Goal: Task Accomplishment & Management: Manage account settings

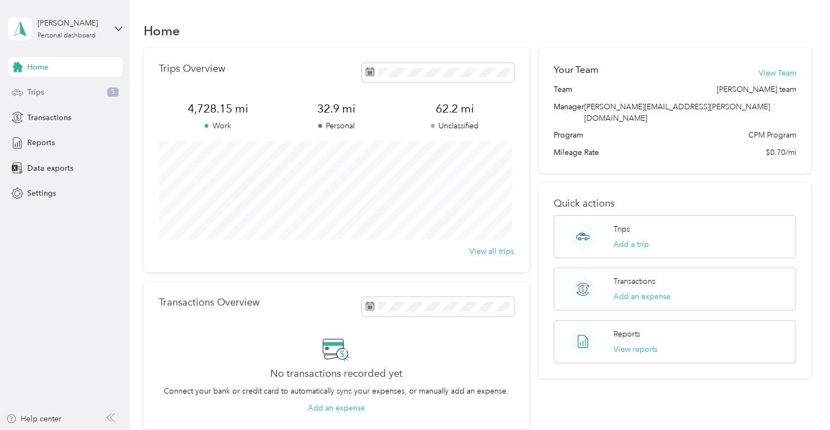
click at [53, 93] on div "Trips 5" at bounding box center [65, 93] width 114 height 20
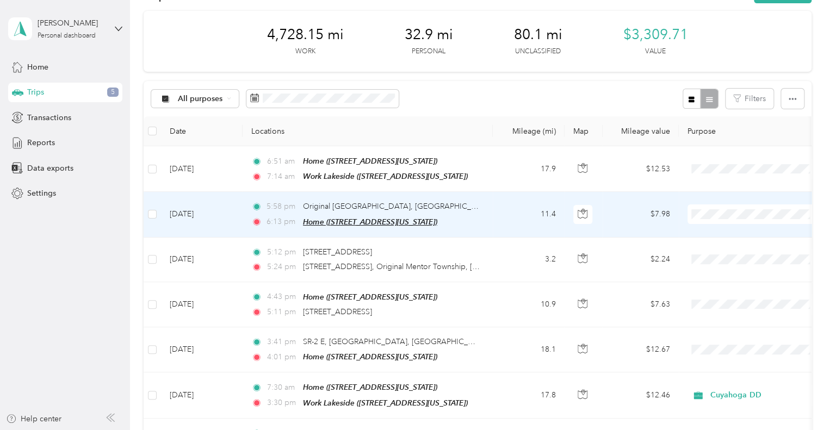
scroll to position [54, 0]
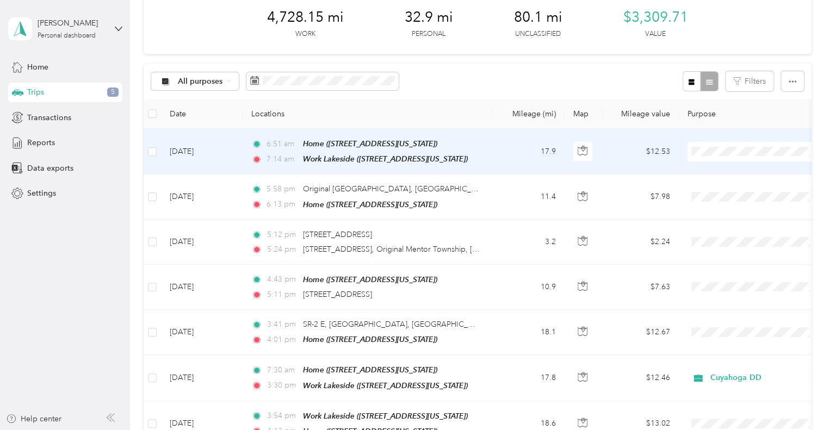
click at [734, 158] on span at bounding box center [754, 152] width 135 height 20
click at [741, 171] on span "Cuyahoga DD" at bounding box center [764, 170] width 101 height 11
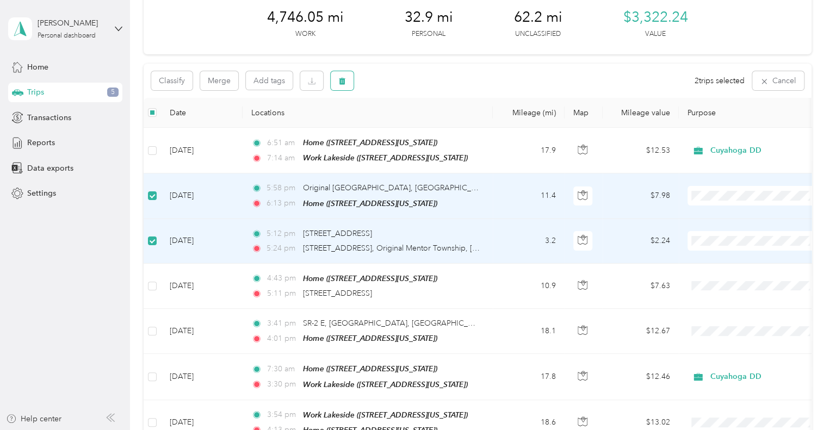
click at [343, 76] on span "button" at bounding box center [342, 80] width 8 height 9
click at [421, 123] on button "Yes" at bounding box center [422, 125] width 21 height 17
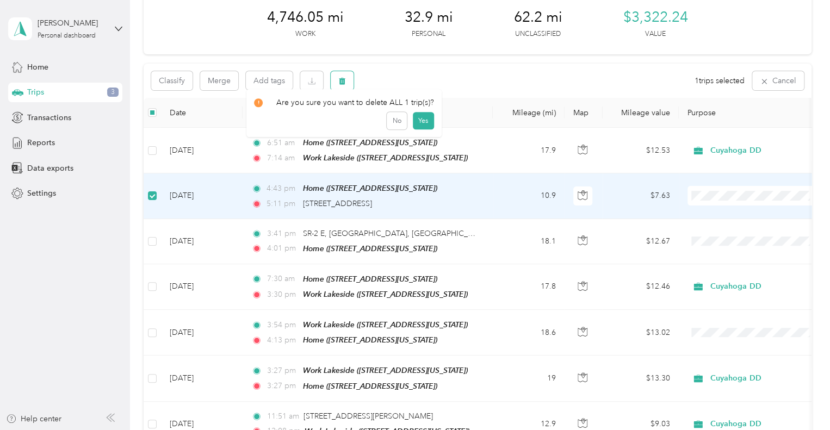
click at [345, 82] on icon "button" at bounding box center [342, 81] width 8 height 8
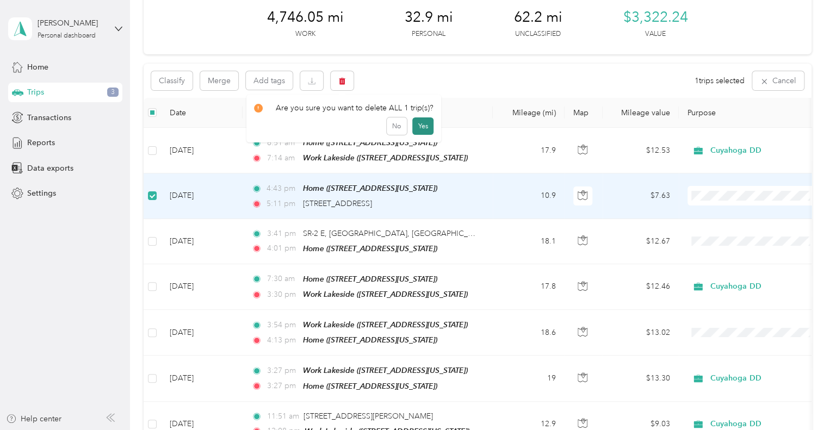
click at [426, 126] on button "Yes" at bounding box center [422, 125] width 21 height 17
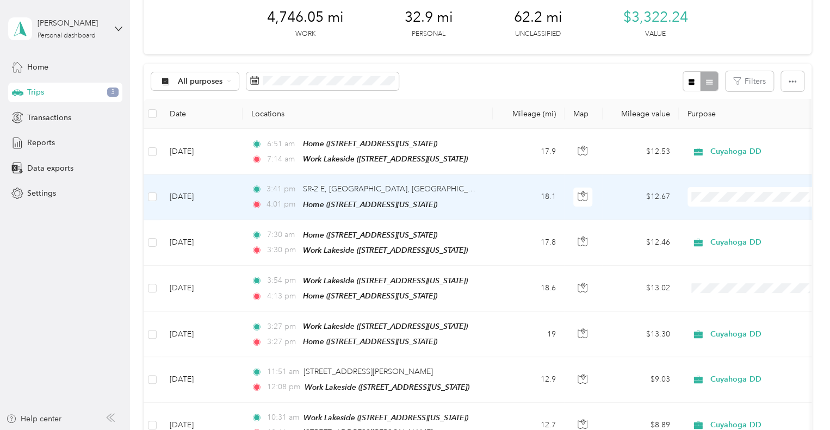
click at [724, 210] on span "Cuyahoga DD" at bounding box center [764, 215] width 101 height 11
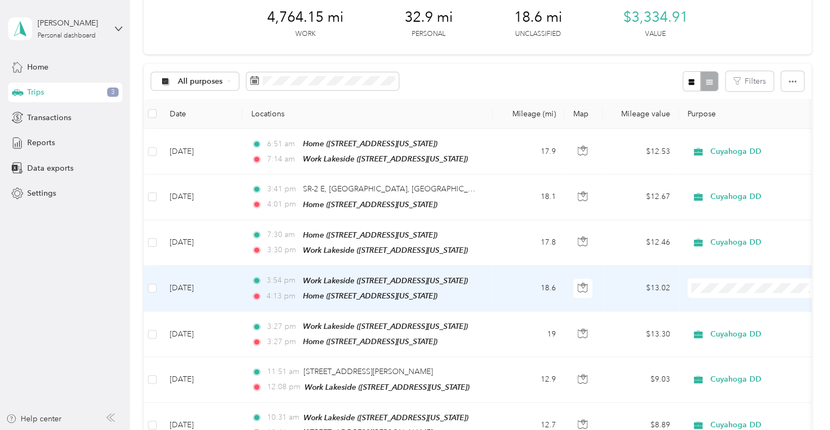
click at [711, 301] on span "Cuyahoga DD" at bounding box center [755, 304] width 120 height 11
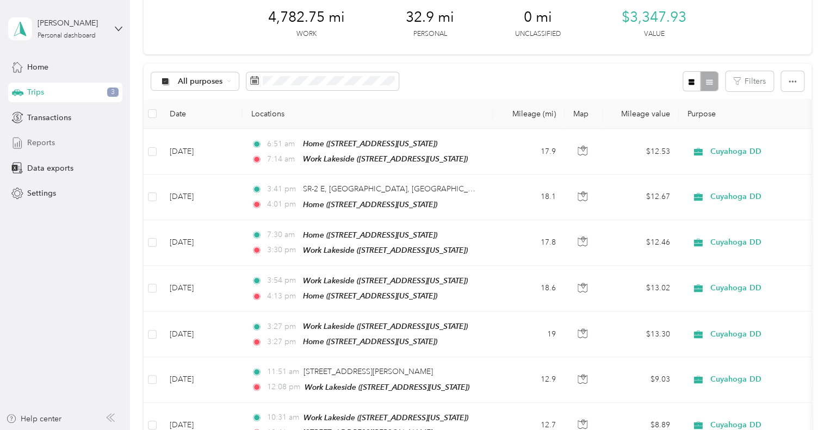
click at [49, 141] on span "Reports" at bounding box center [41, 142] width 28 height 11
